Goal: Transaction & Acquisition: Download file/media

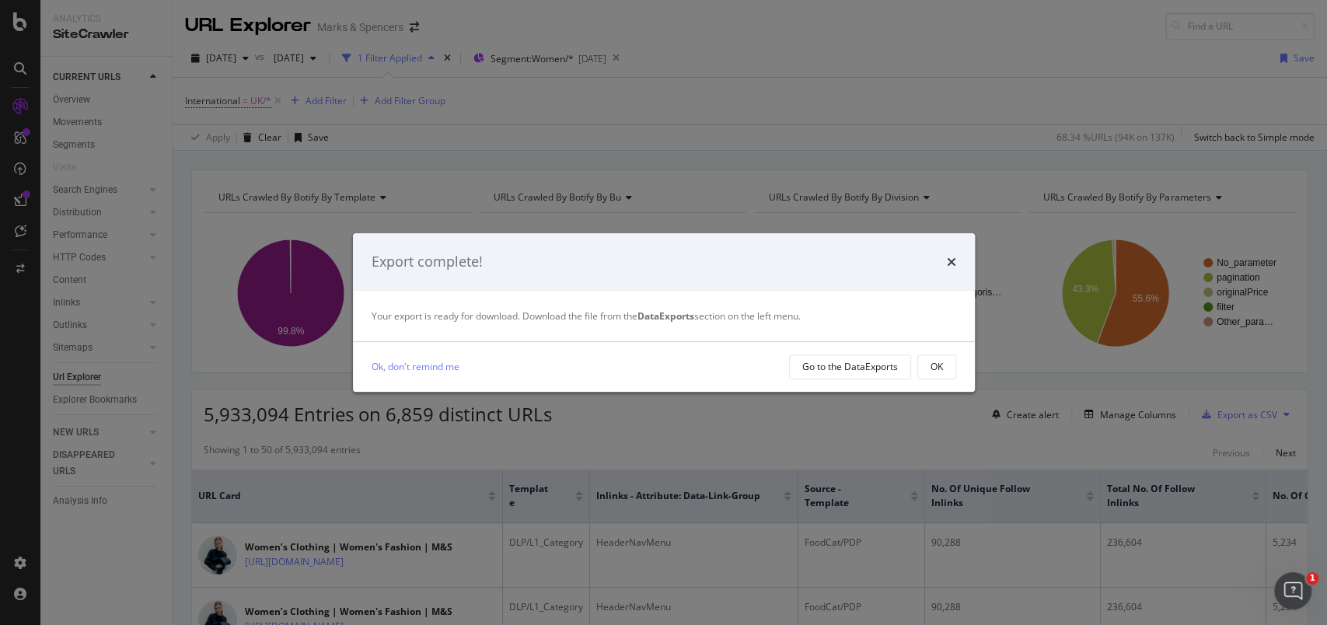
scroll to position [115, 0]
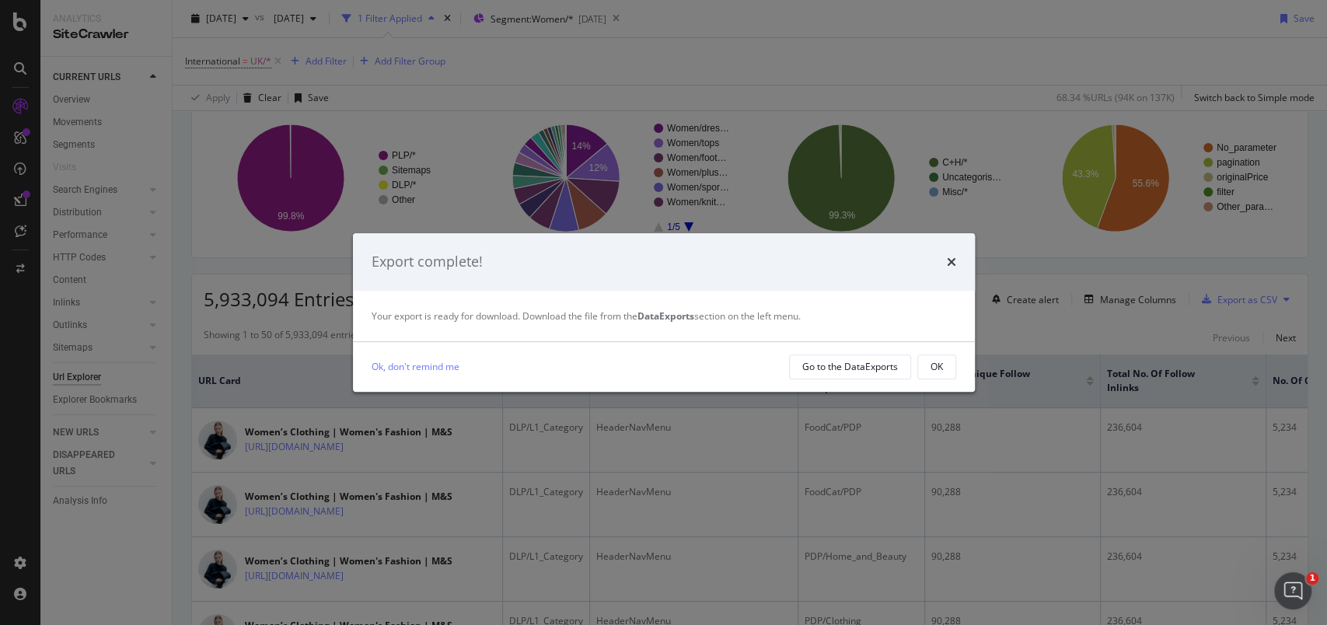
click at [943, 364] on button "OK" at bounding box center [936, 366] width 39 height 25
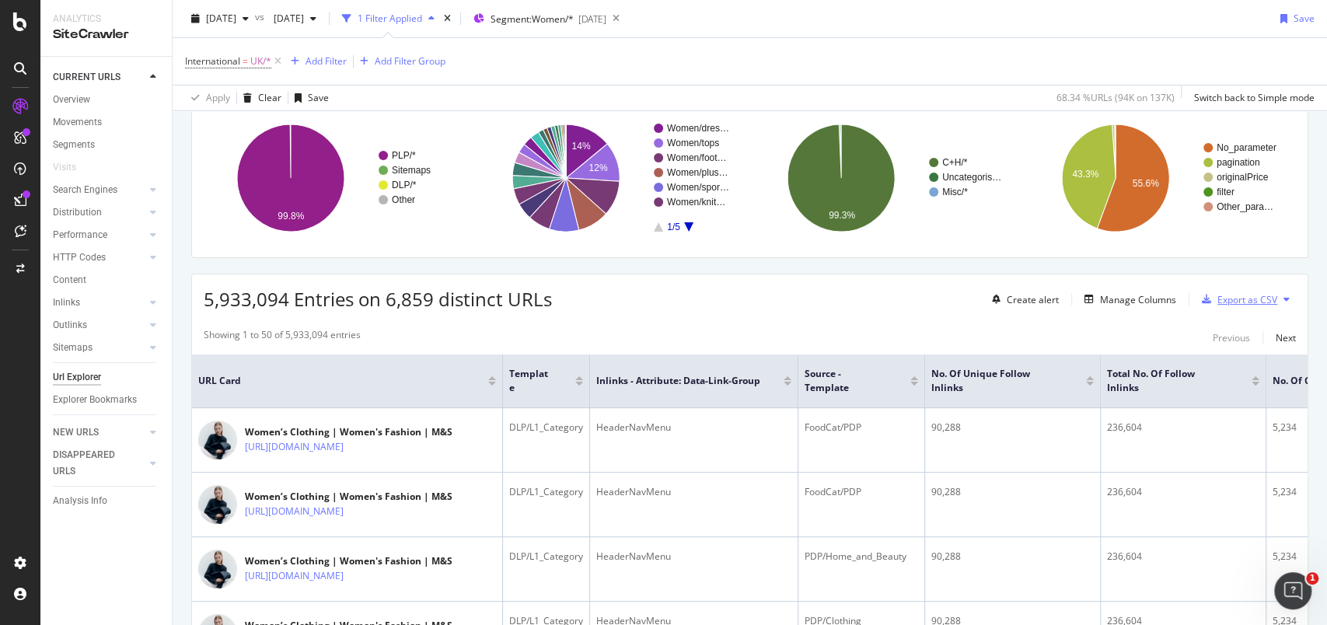
click at [1233, 302] on div "Export as CSV" at bounding box center [1247, 299] width 60 height 13
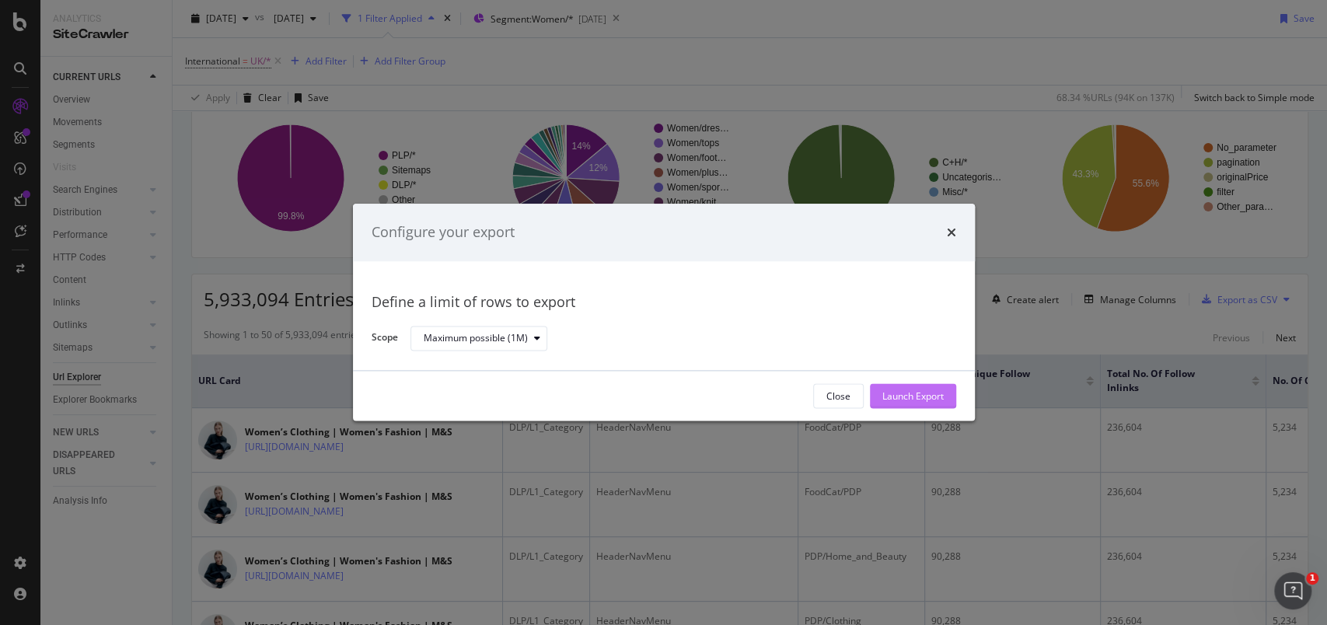
click at [929, 392] on div "Launch Export" at bounding box center [912, 395] width 61 height 13
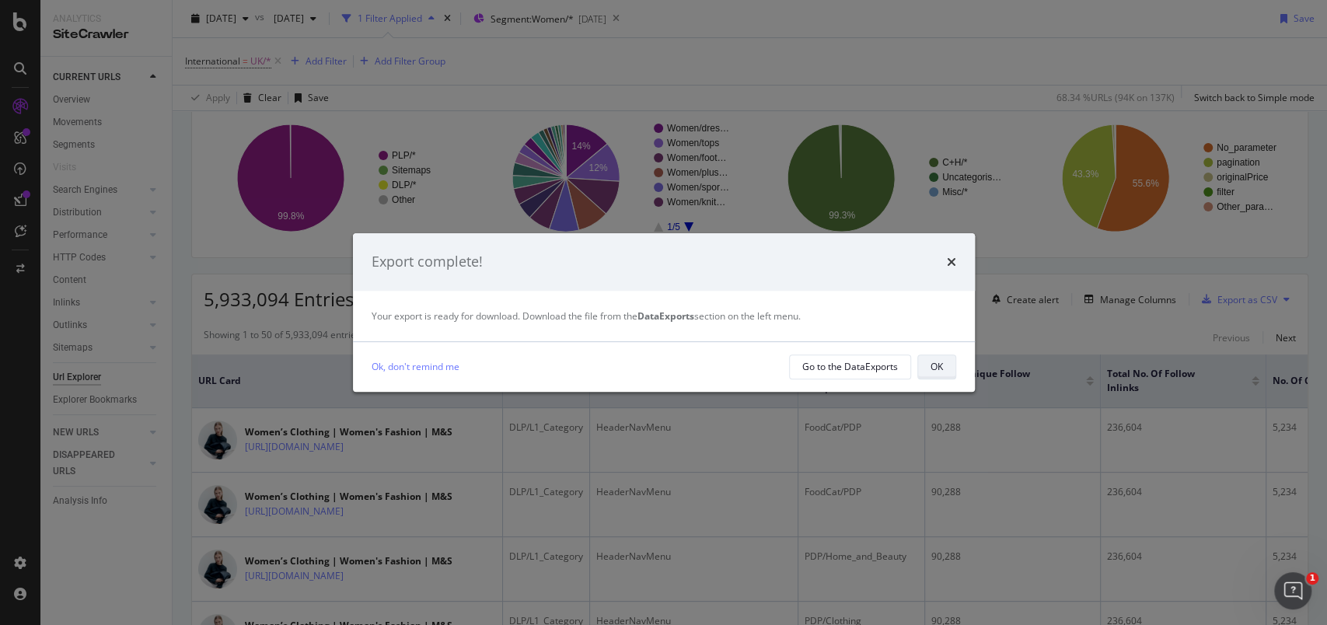
click at [942, 372] on button "OK" at bounding box center [936, 366] width 39 height 25
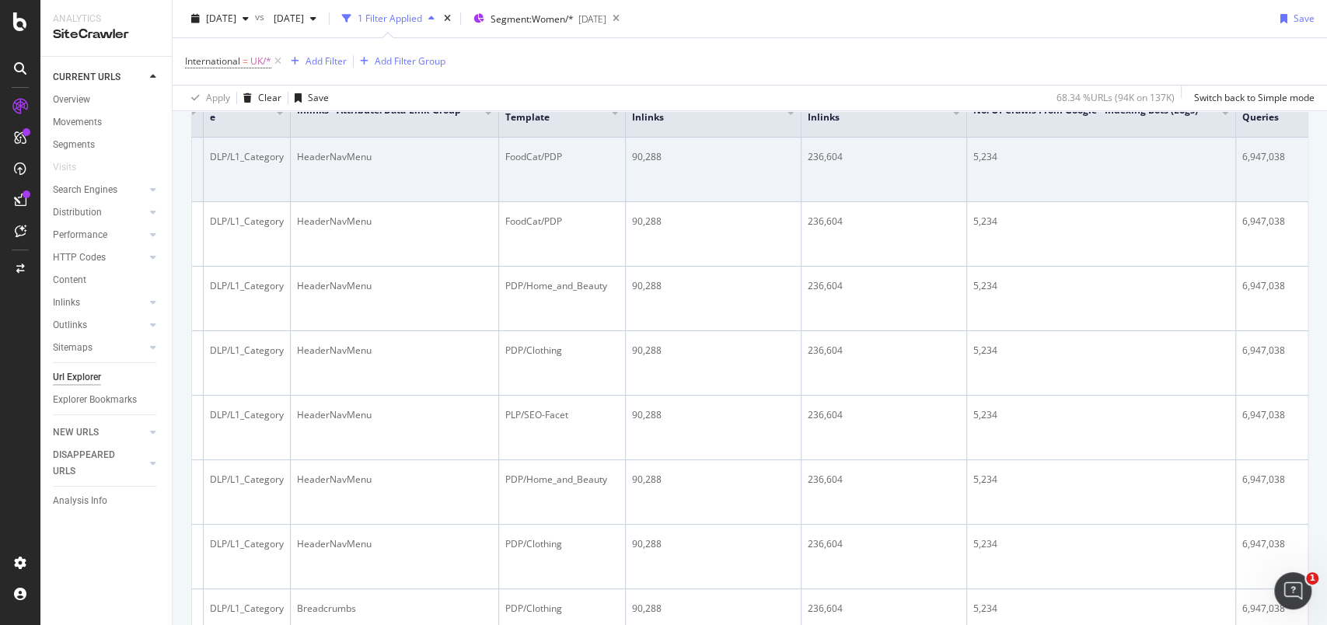
scroll to position [386, 0]
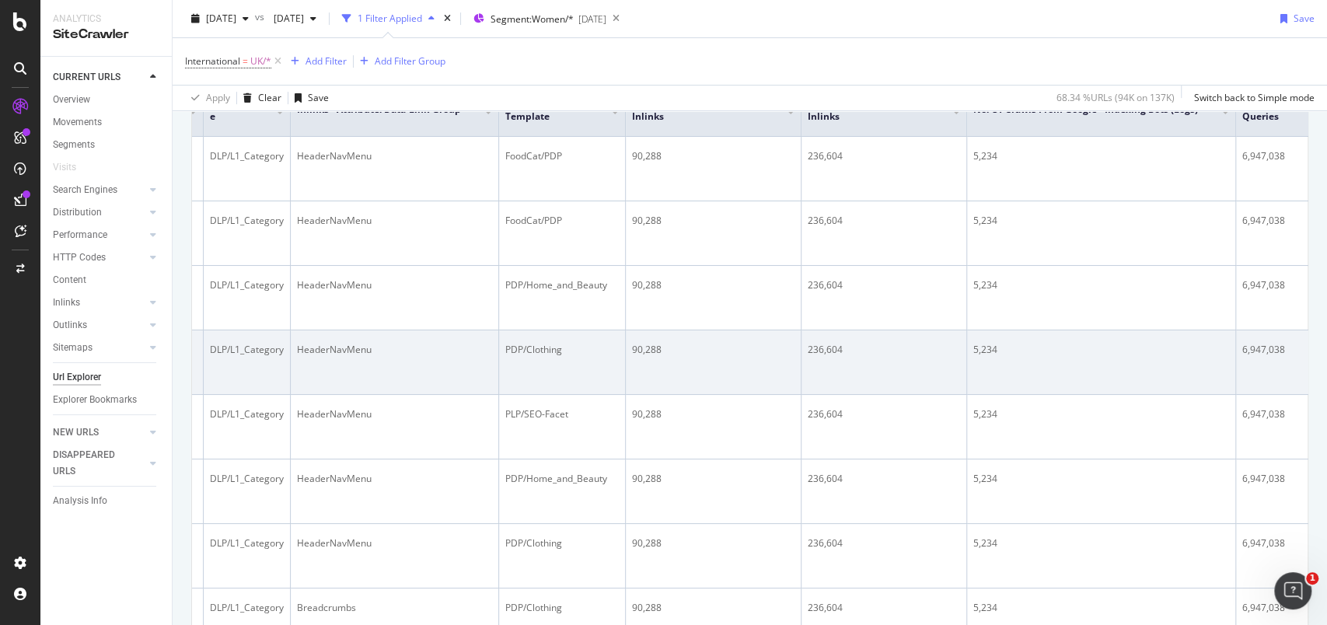
click at [1148, 395] on td "5,234" at bounding box center [1101, 362] width 269 height 64
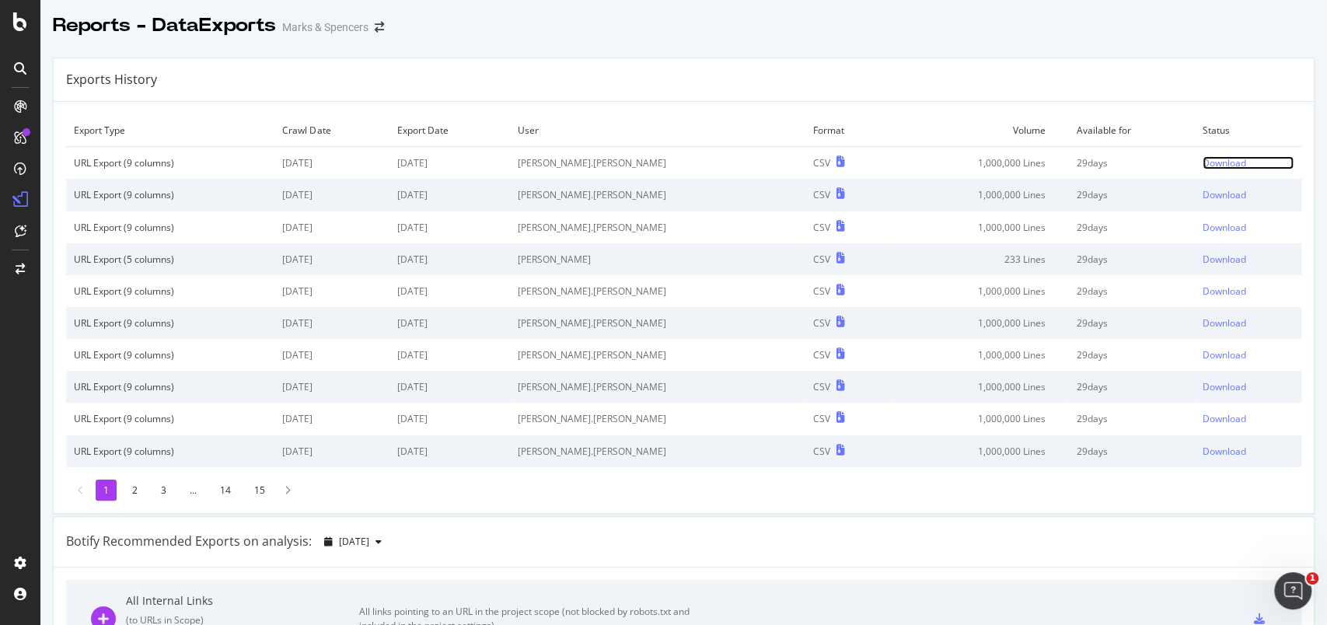
click at [1202, 162] on div "Download" at bounding box center [1224, 162] width 44 height 13
